Goal: Transaction & Acquisition: Subscribe to service/newsletter

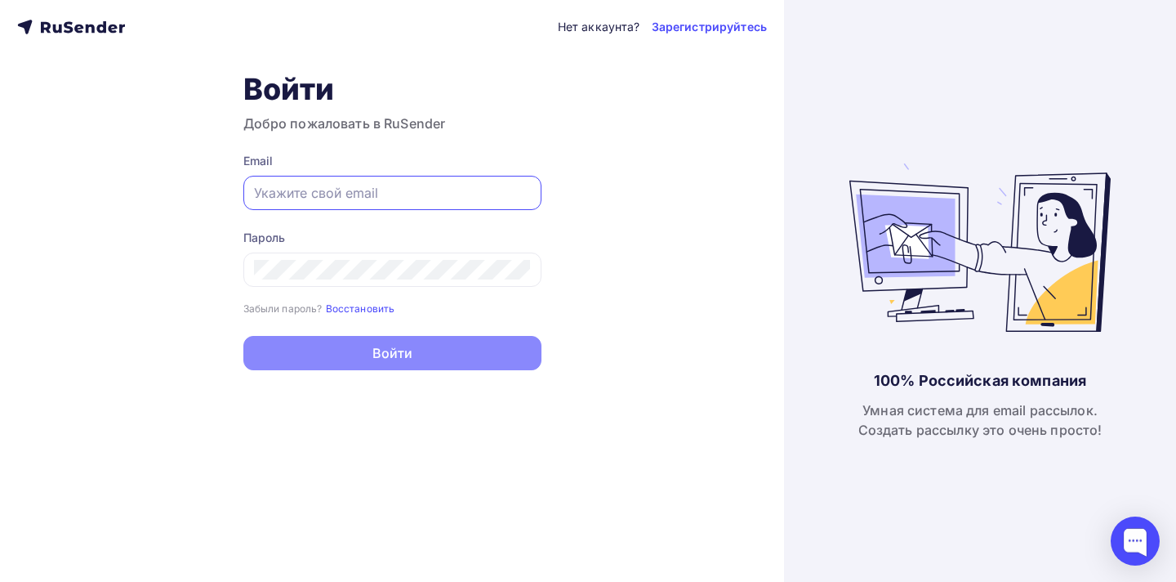
paste input "[EMAIL_ADDRESS][DOMAIN_NAME]"
type input "[EMAIL_ADDRESS][DOMAIN_NAME]"
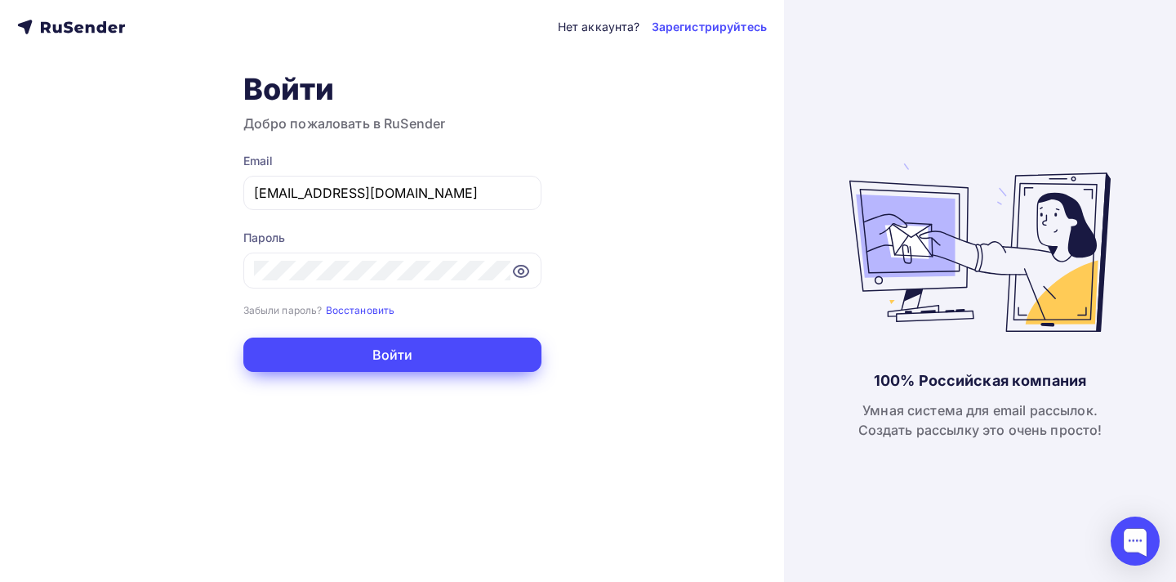
click at [448, 346] on button "Войти" at bounding box center [392, 354] width 298 height 34
click at [442, 359] on button "Войти" at bounding box center [392, 354] width 298 height 34
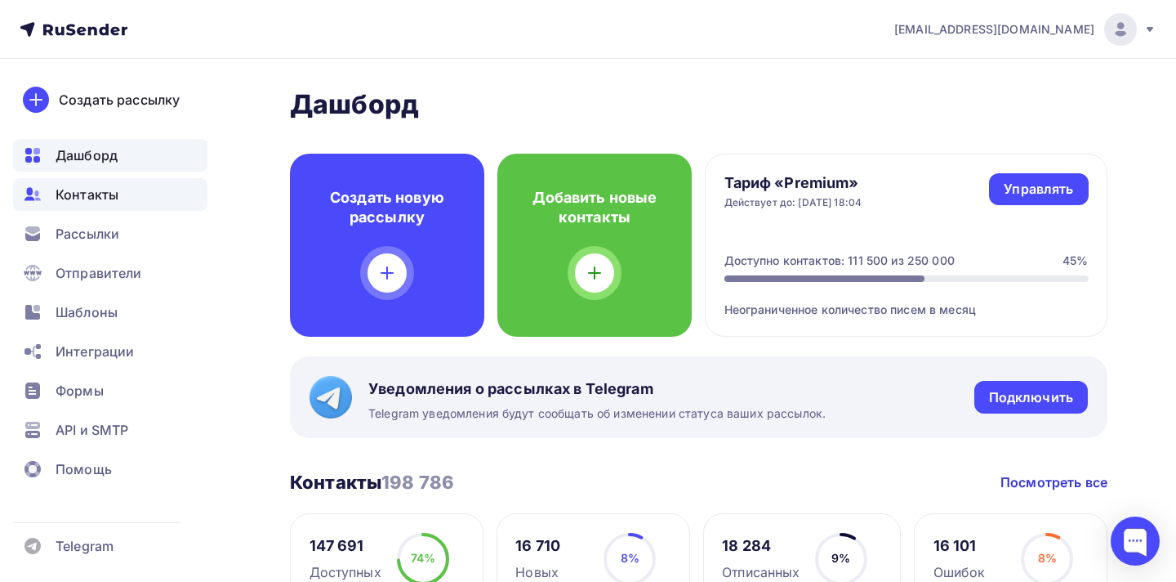
click at [87, 191] on span "Контакты" at bounding box center [87, 195] width 63 height 20
click at [121, 186] on div "Контакты" at bounding box center [110, 194] width 194 height 33
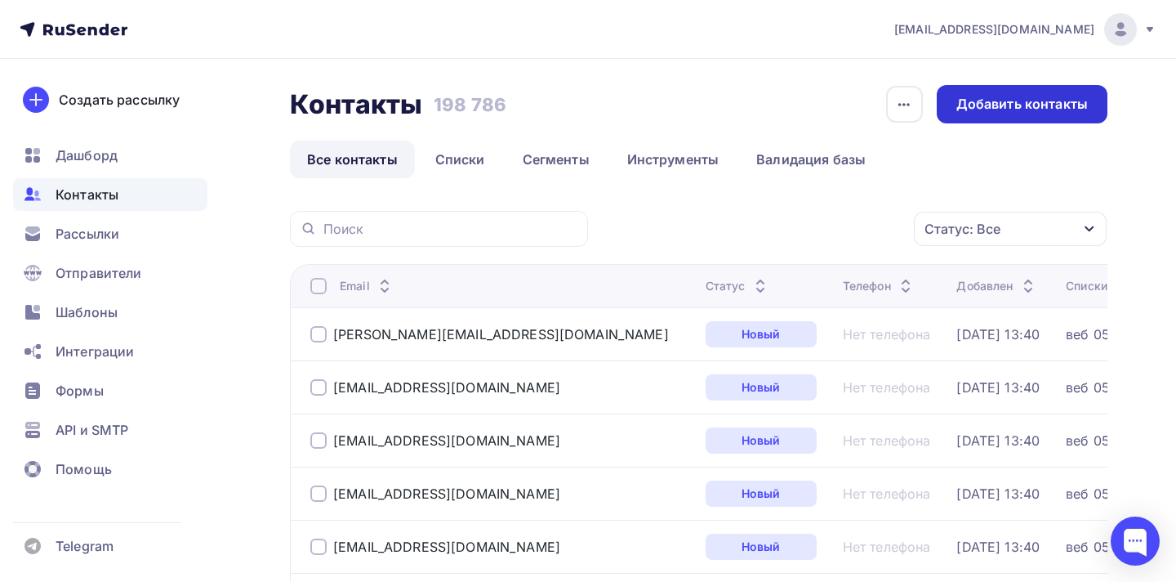
click at [1042, 108] on div "Добавить контакты" at bounding box center [1023, 104] width 132 height 19
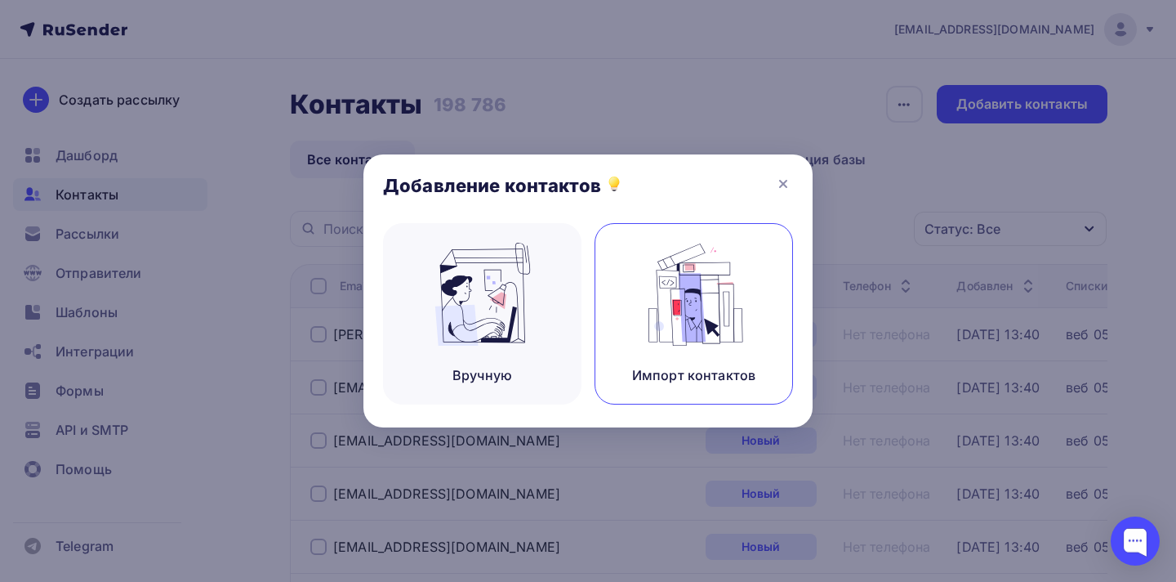
click at [698, 326] on img at bounding box center [694, 294] width 109 height 103
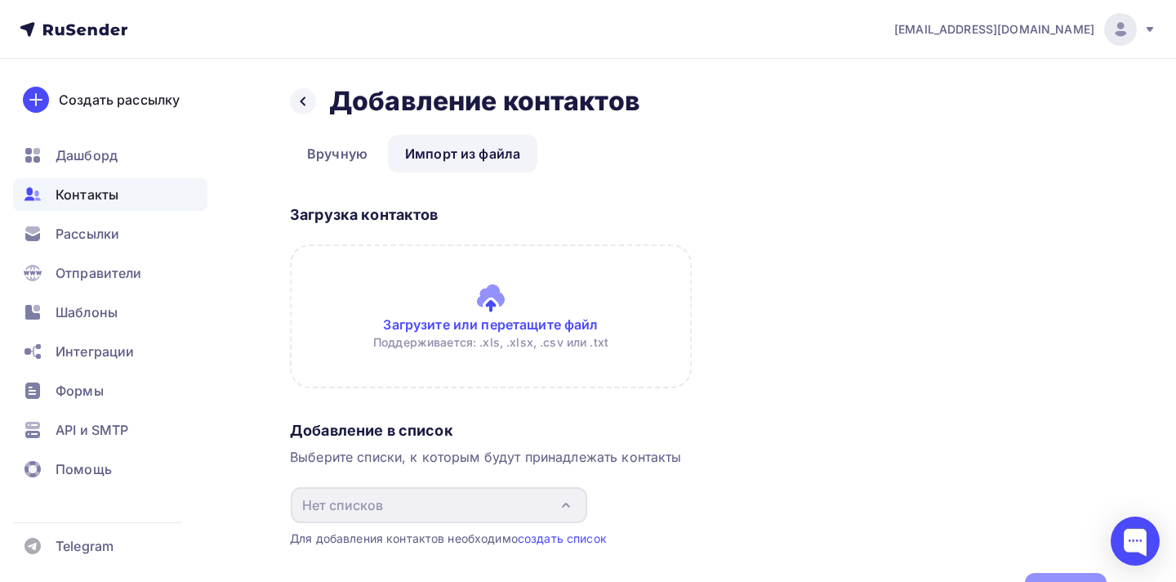
click at [537, 321] on input "file" at bounding box center [491, 316] width 402 height 144
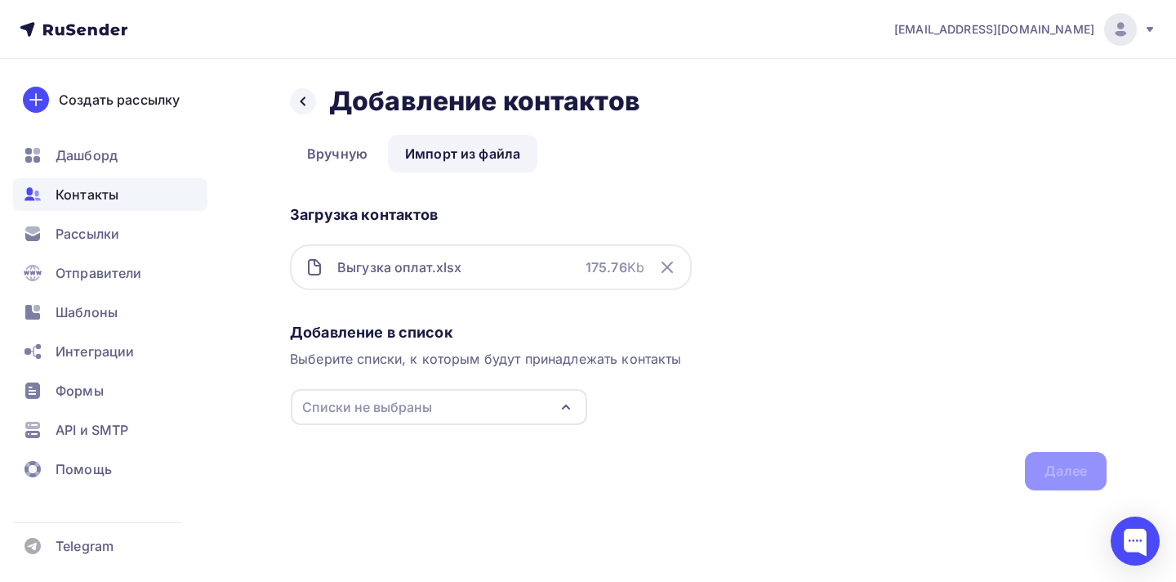
click at [567, 414] on icon "button" at bounding box center [566, 407] width 20 height 20
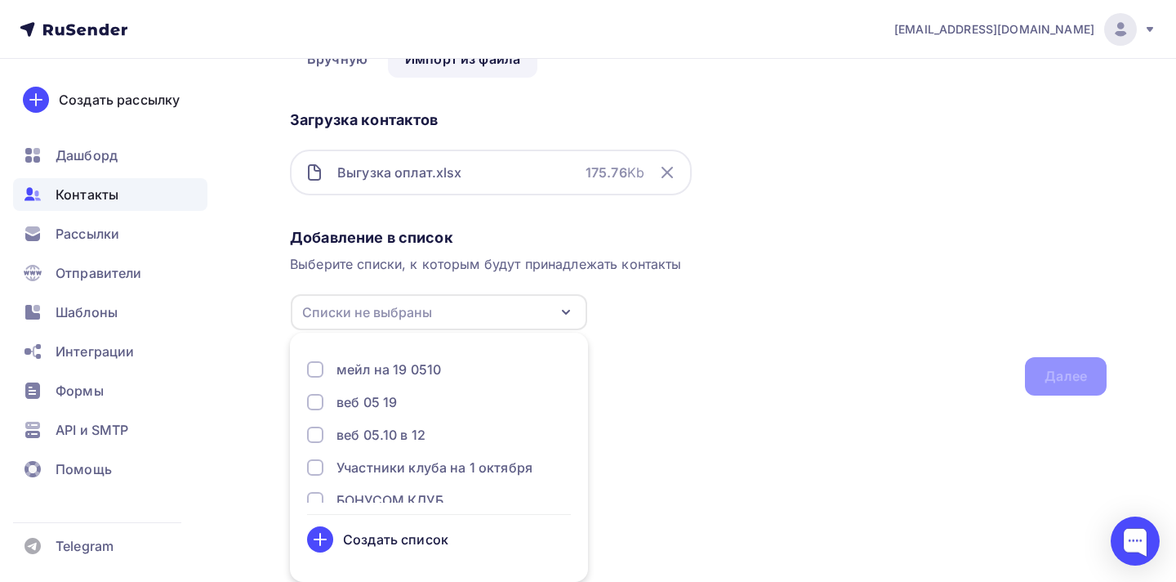
click at [419, 541] on div "Создать список" at bounding box center [395, 539] width 105 height 20
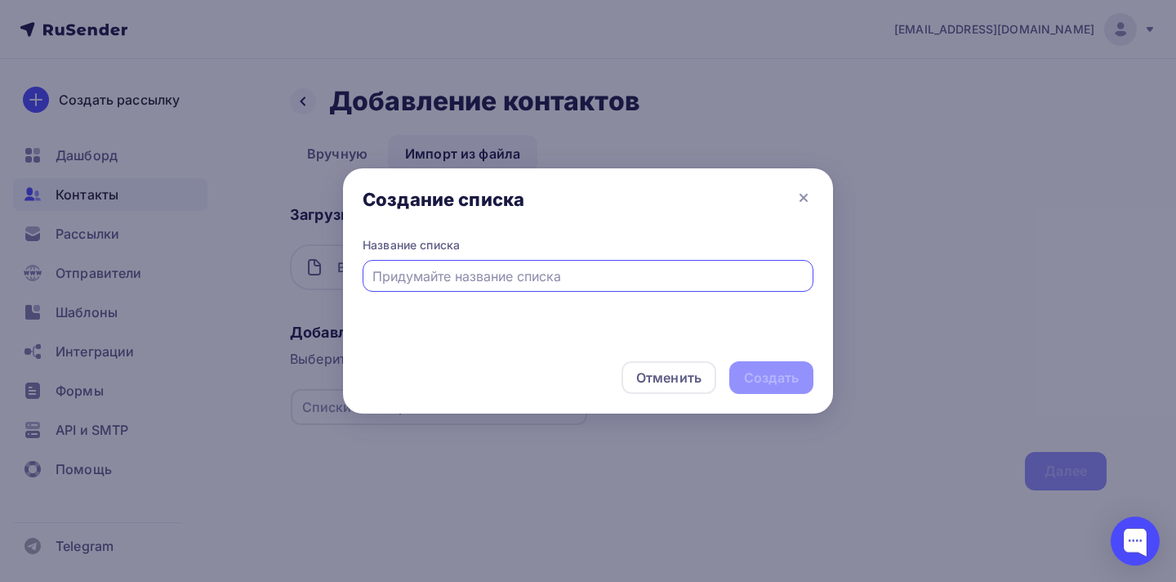
scroll to position [0, 0]
type input "c"
type input "супервиз"
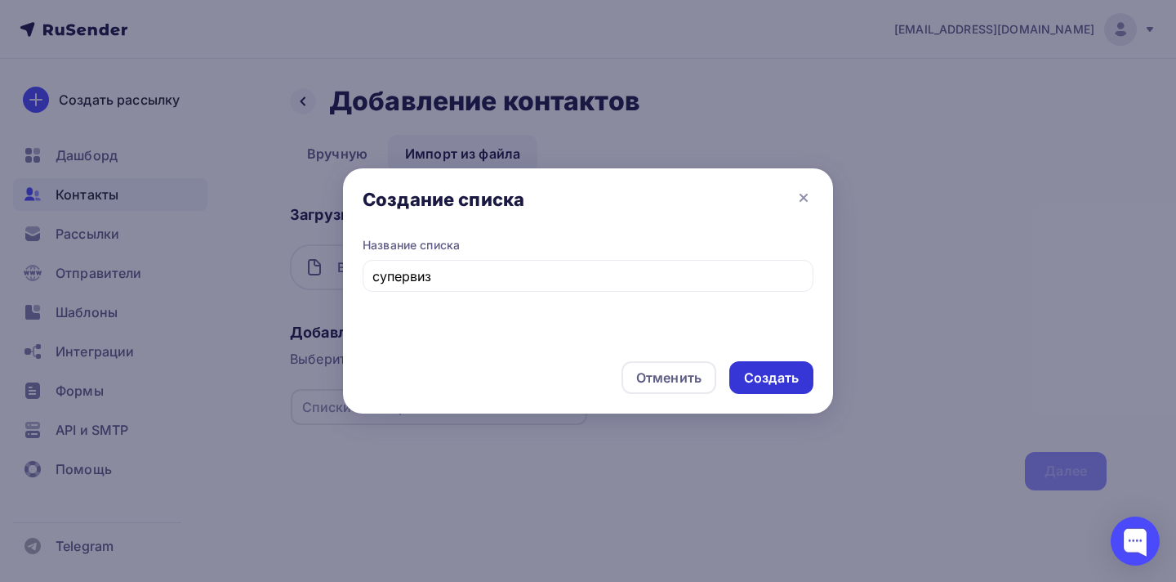
click at [788, 362] on div "Создать" at bounding box center [772, 377] width 84 height 33
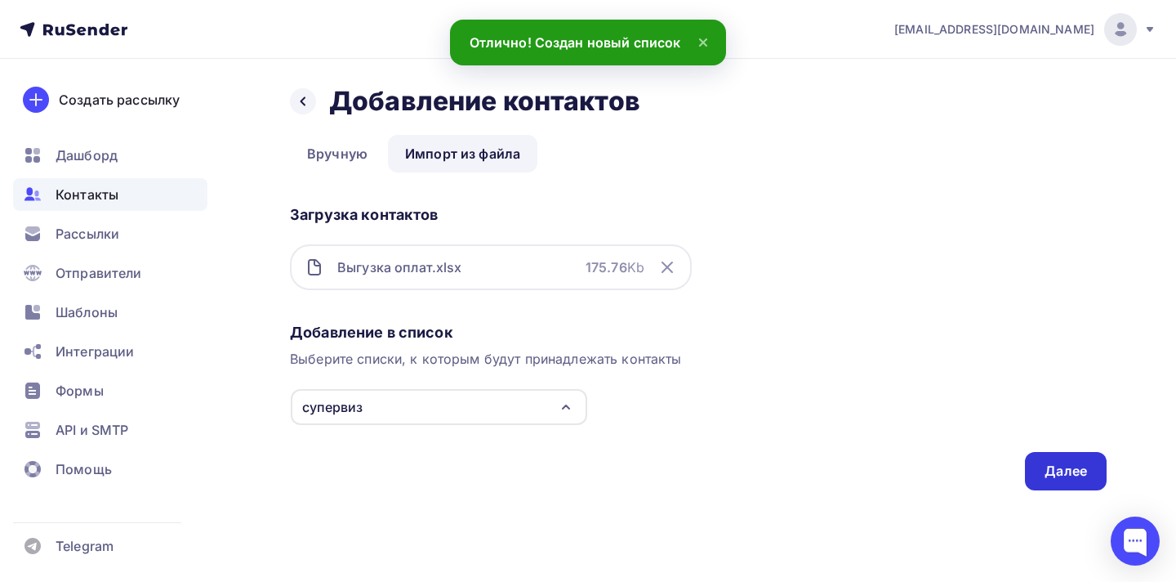
click at [1055, 474] on div "Далее" at bounding box center [1066, 471] width 42 height 19
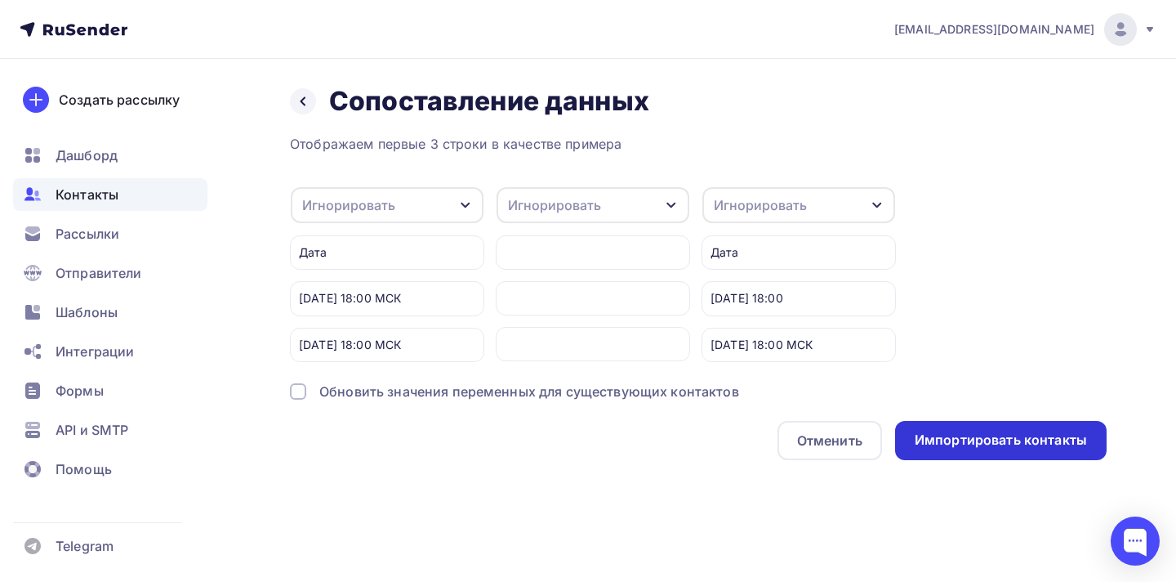
click at [1036, 444] on div "Импортировать контакты" at bounding box center [1001, 440] width 172 height 19
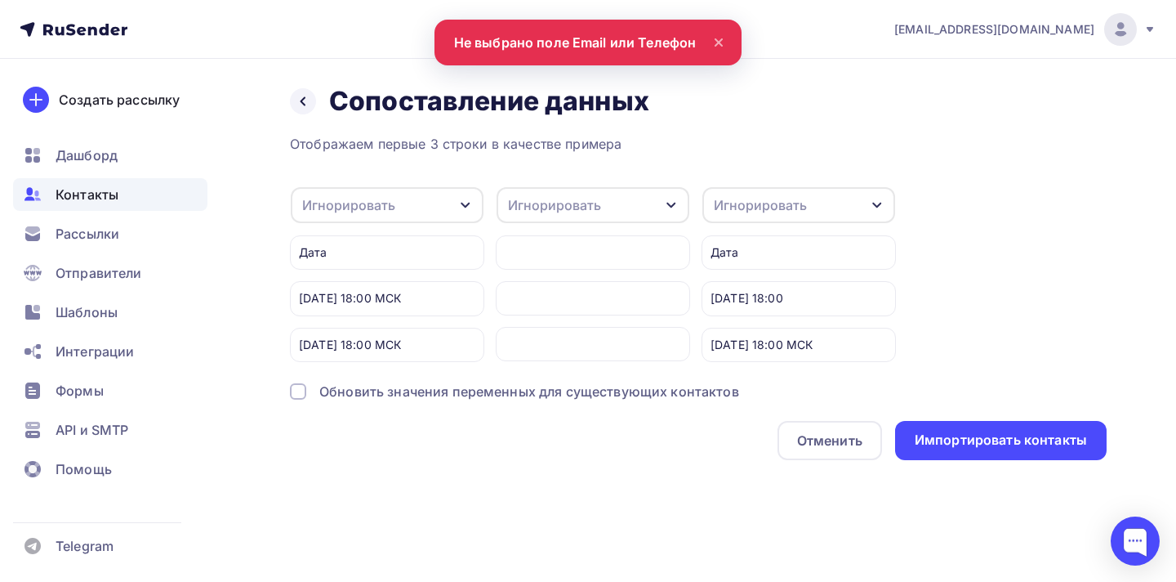
click at [635, 211] on div "Игнорировать" at bounding box center [593, 205] width 193 height 36
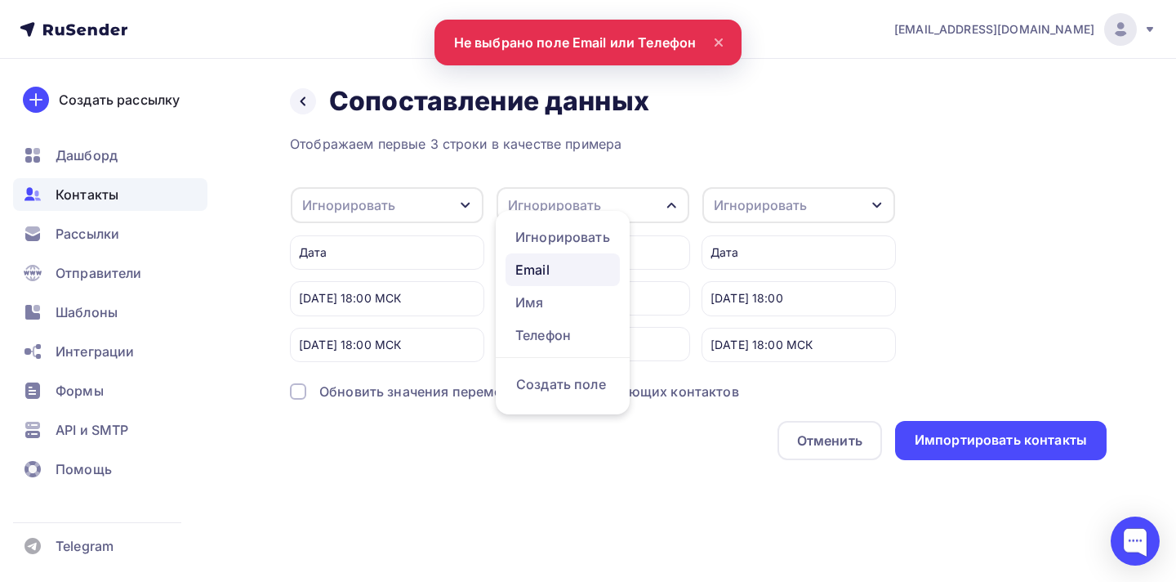
click at [603, 264] on div "Email" at bounding box center [562, 270] width 95 height 20
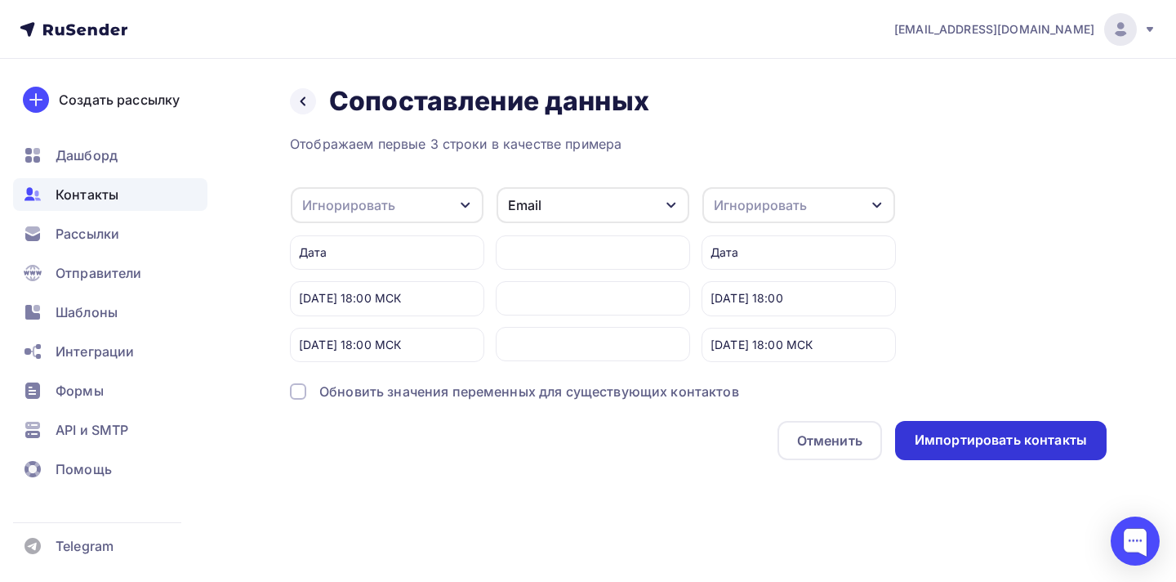
click at [1087, 439] on div "Импортировать контакты" at bounding box center [1001, 440] width 212 height 39
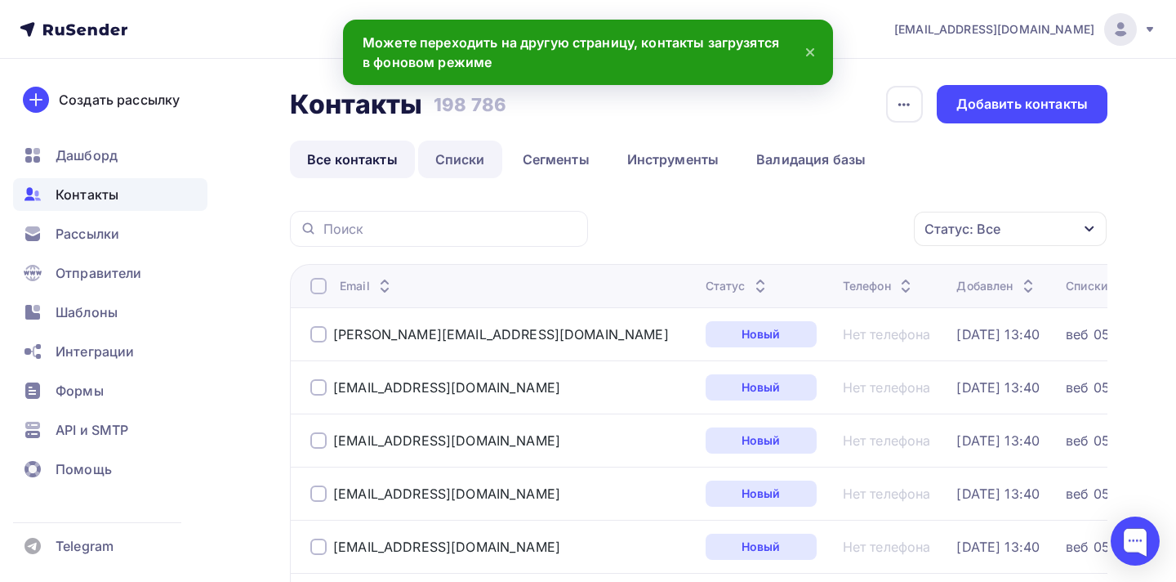
click at [471, 154] on link "Списки" at bounding box center [460, 160] width 84 height 38
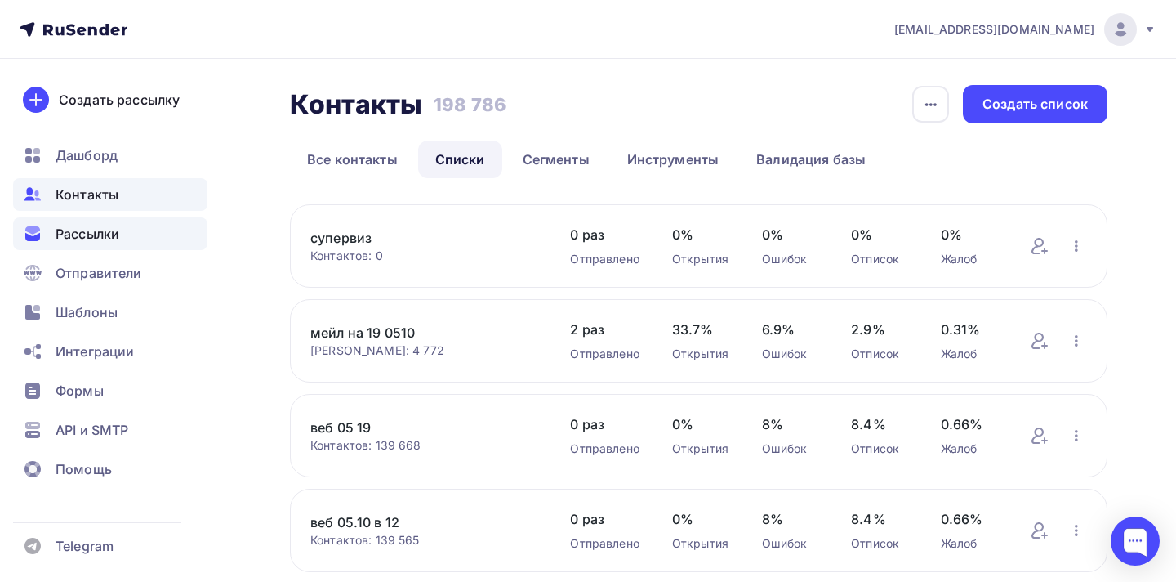
click at [115, 225] on span "Рассылки" at bounding box center [88, 234] width 64 height 20
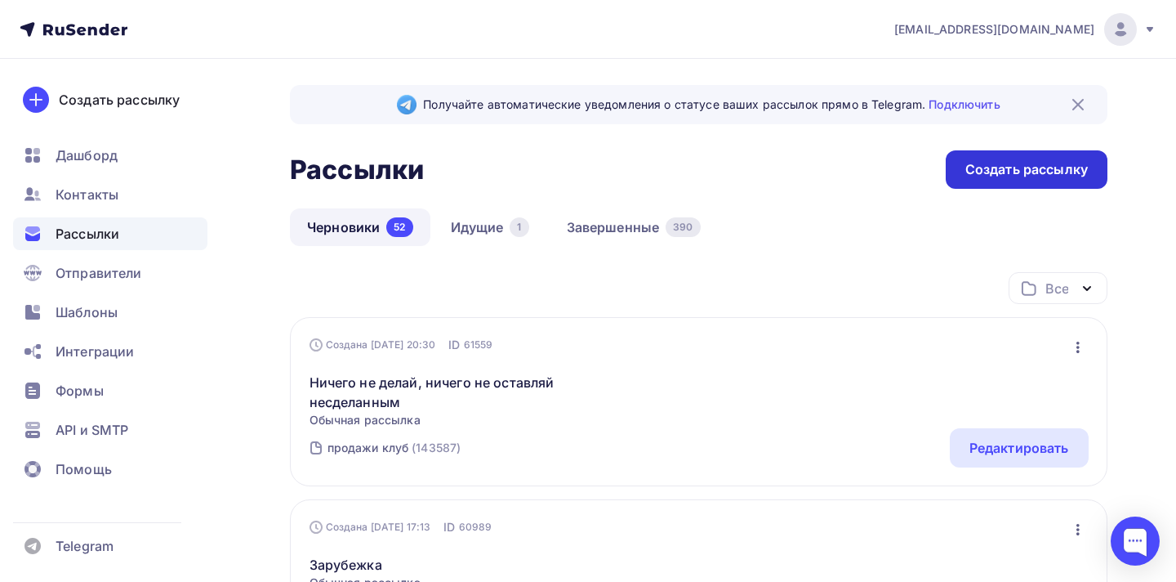
click at [1078, 176] on div "Создать рассылку" at bounding box center [1027, 169] width 123 height 19
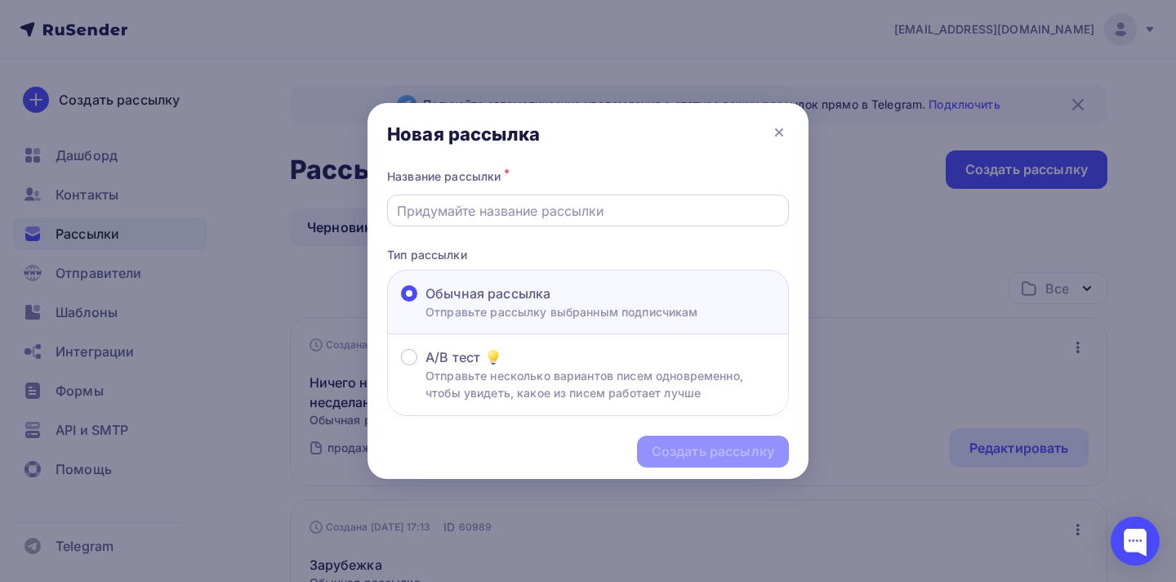
click at [591, 209] on input "text" at bounding box center [588, 211] width 383 height 20
click at [613, 221] on div at bounding box center [588, 210] width 402 height 32
click at [609, 214] on input "text" at bounding box center [588, 211] width 383 height 20
paste input "Супервизия, полностью посвящённая работе с метафорическими картами!"
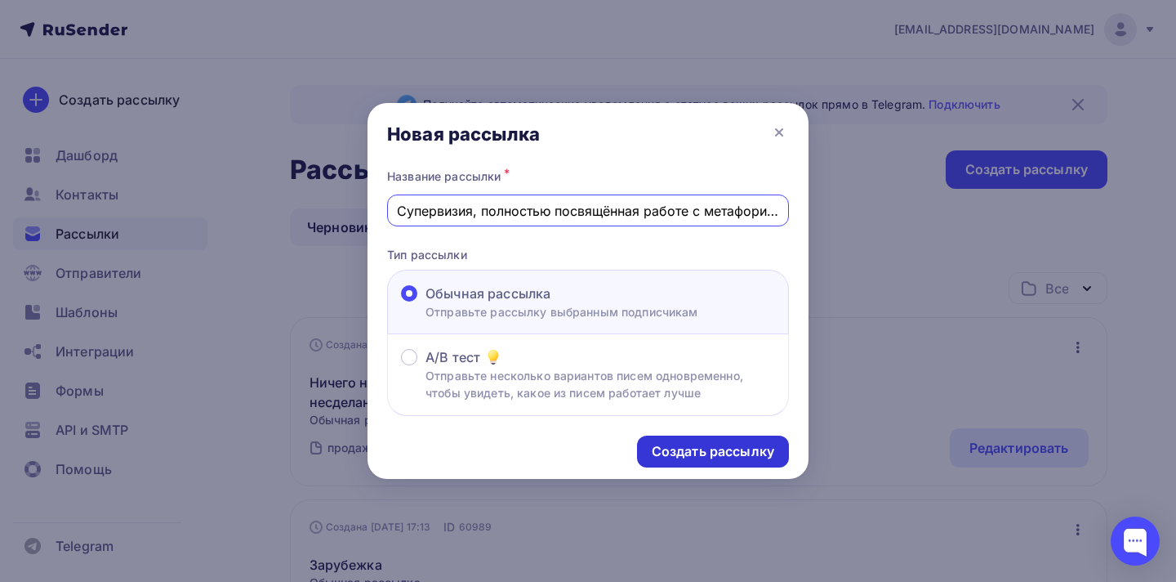
type input "Супервизия, полностью посвящённая работе с метафорическими картами!"
click at [725, 441] on div "Создать рассылку" at bounding box center [713, 451] width 152 height 32
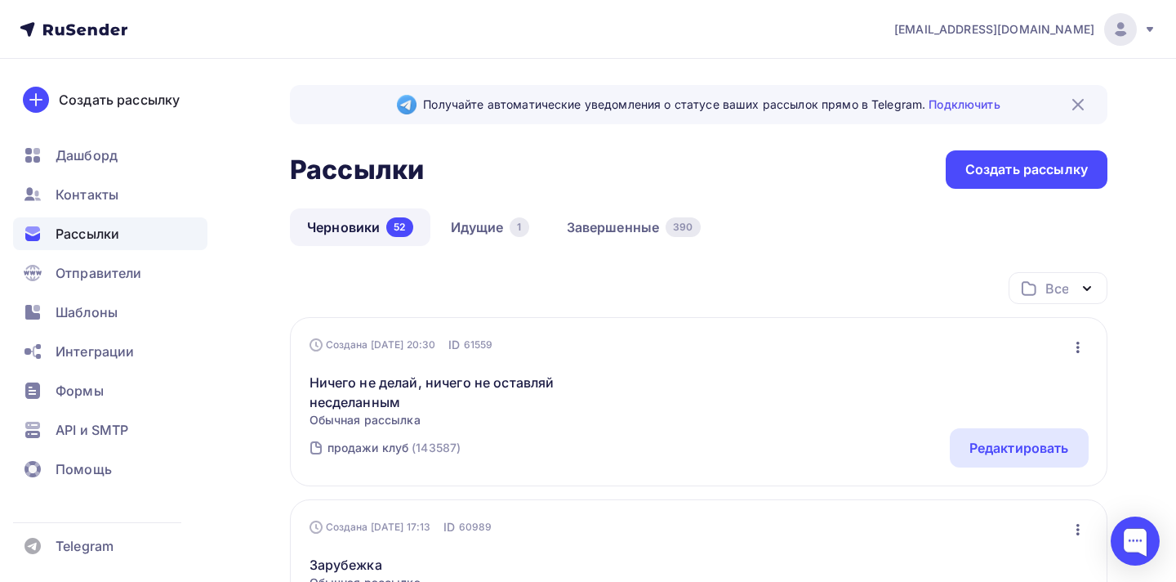
click at [1079, 100] on img at bounding box center [1079, 105] width 20 height 20
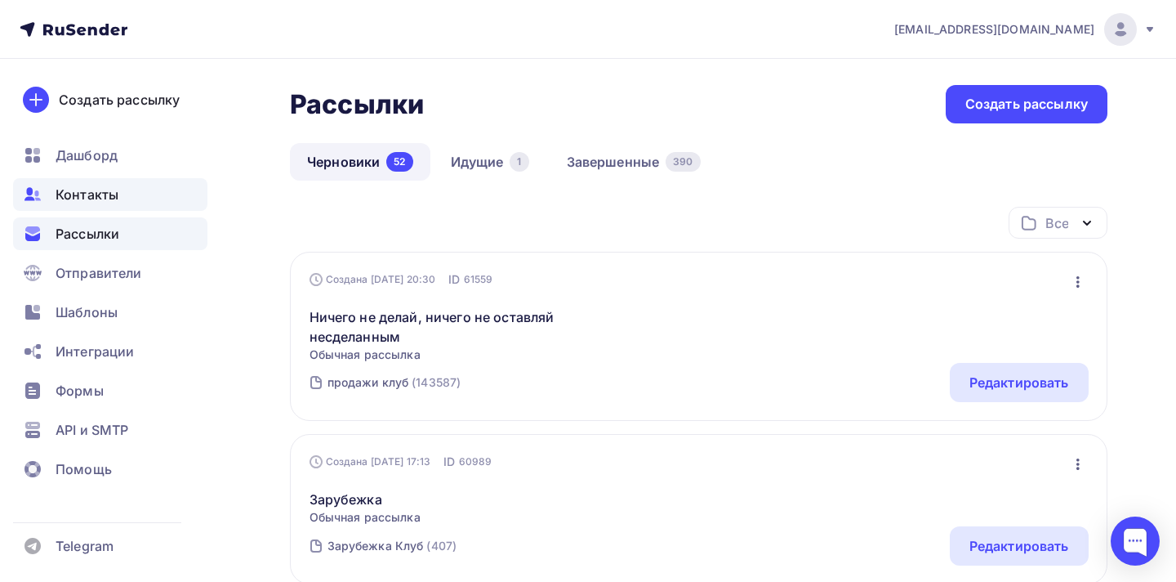
click at [129, 189] on div "Контакты" at bounding box center [110, 194] width 194 height 33
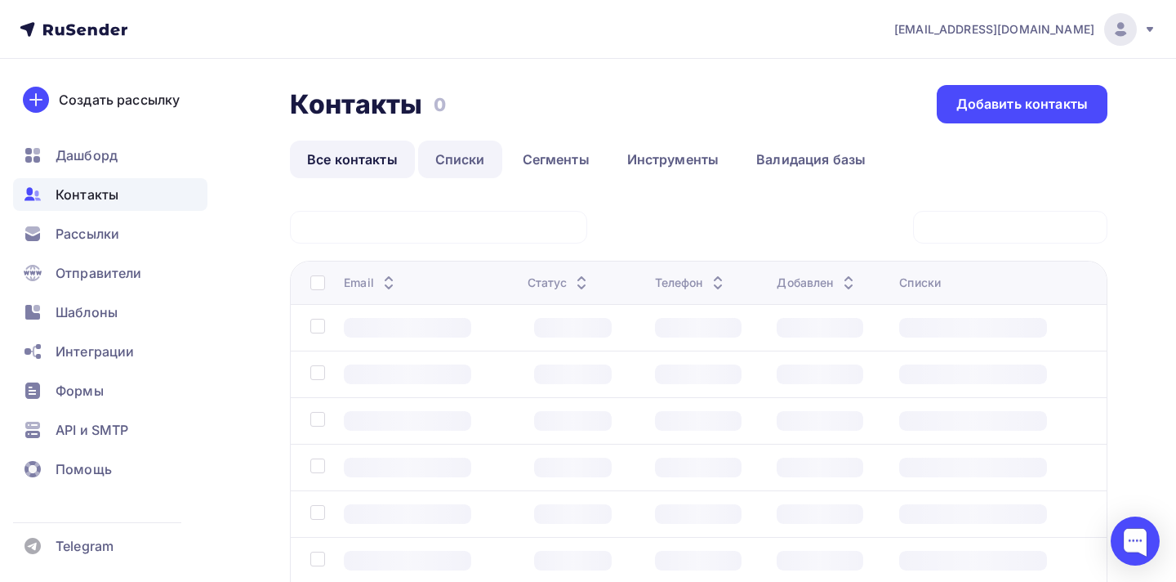
click at [464, 149] on link "Списки" at bounding box center [460, 160] width 84 height 38
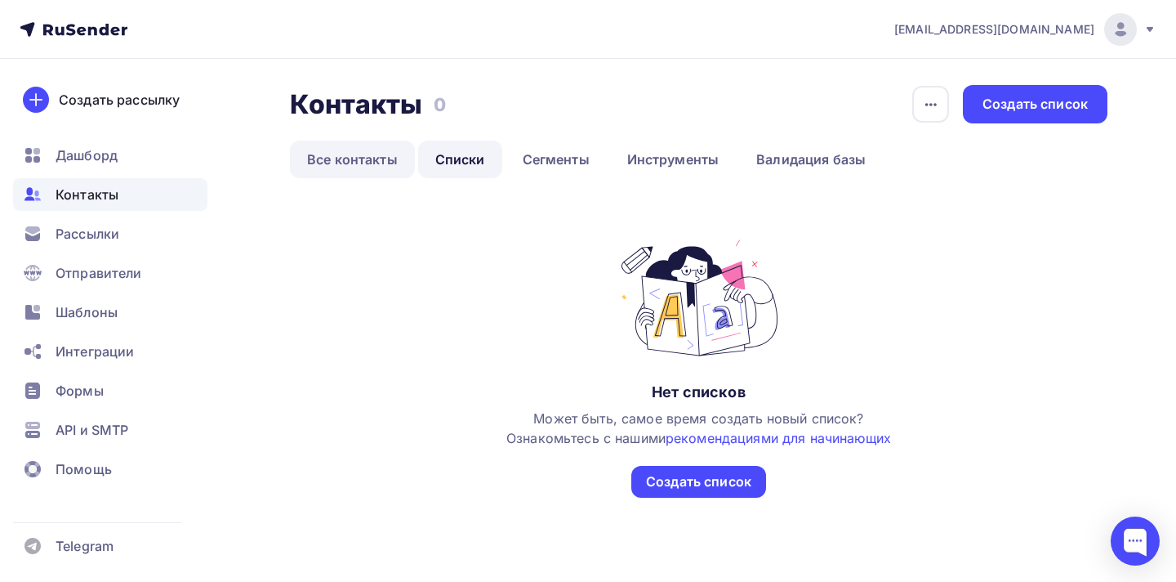
click at [390, 163] on link "Все контакты" at bounding box center [352, 160] width 125 height 38
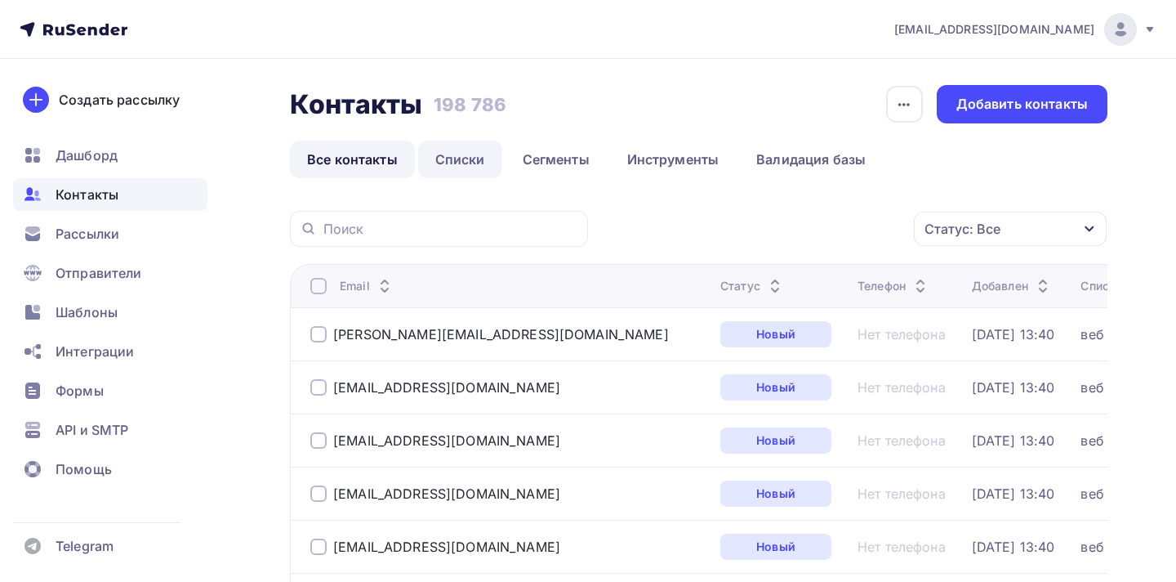
click at [467, 154] on link "Списки" at bounding box center [460, 160] width 84 height 38
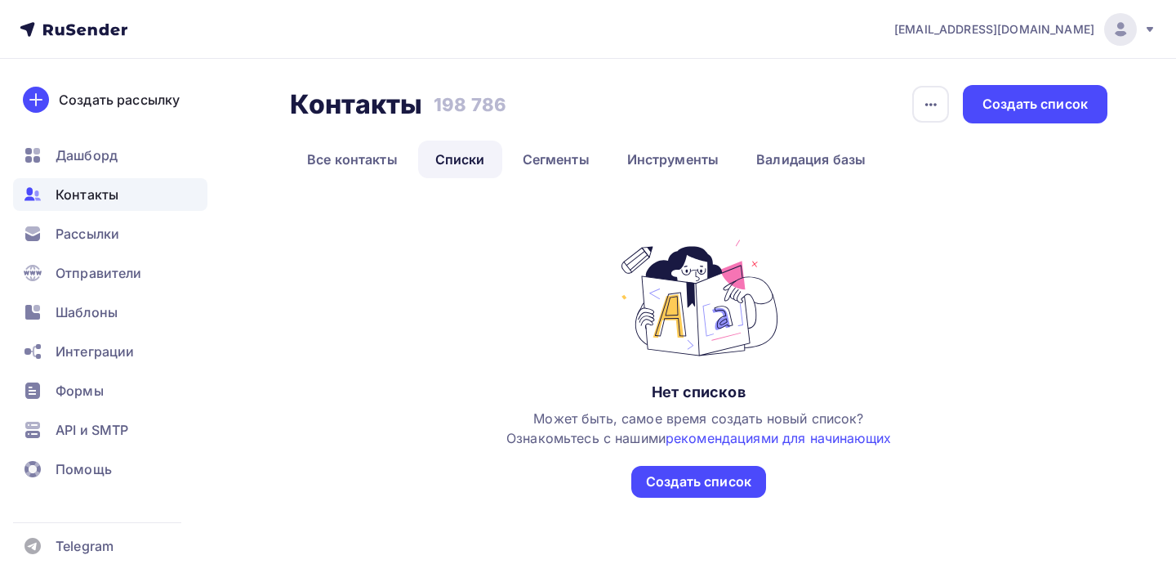
click at [467, 154] on link "Списки" at bounding box center [460, 160] width 84 height 38
